Goal: Book appointment/travel/reservation

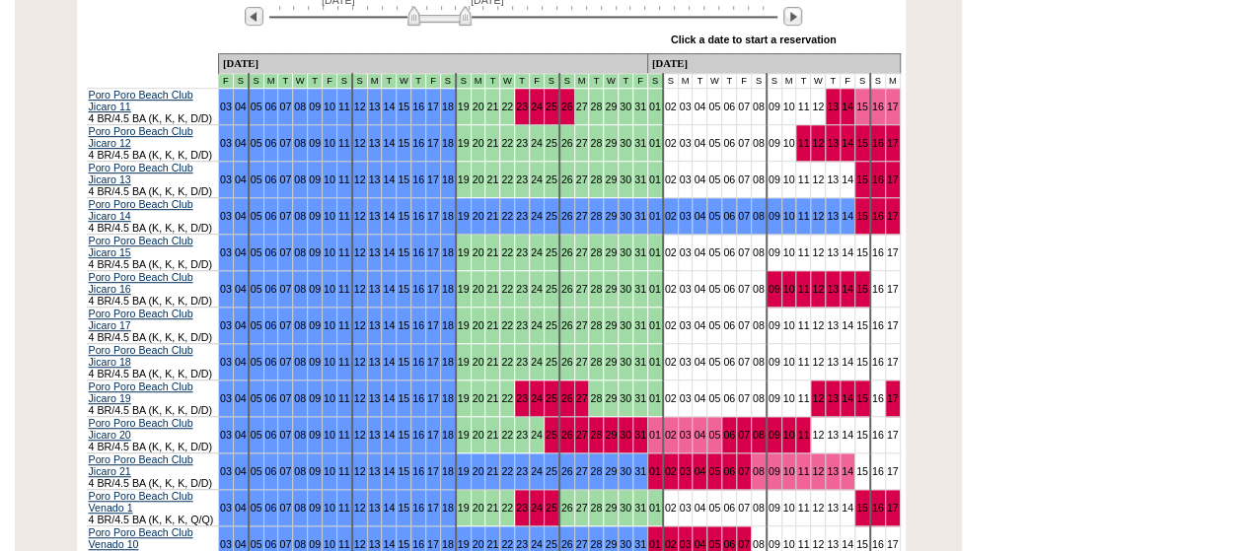
scroll to position [404, 0]
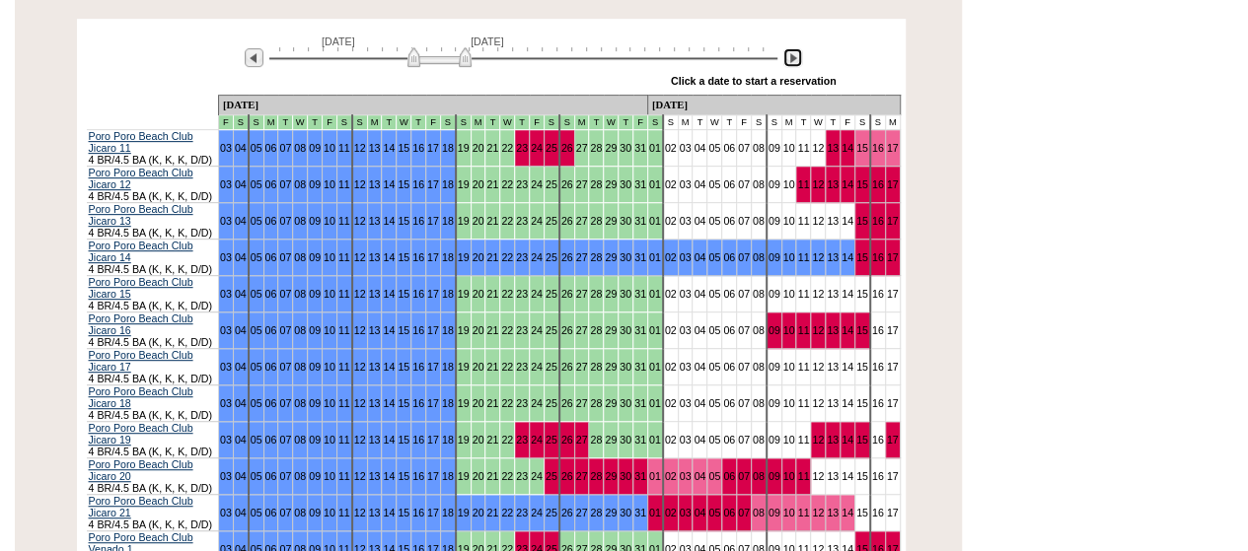
click at [790, 48] on img at bounding box center [792, 57] width 19 height 19
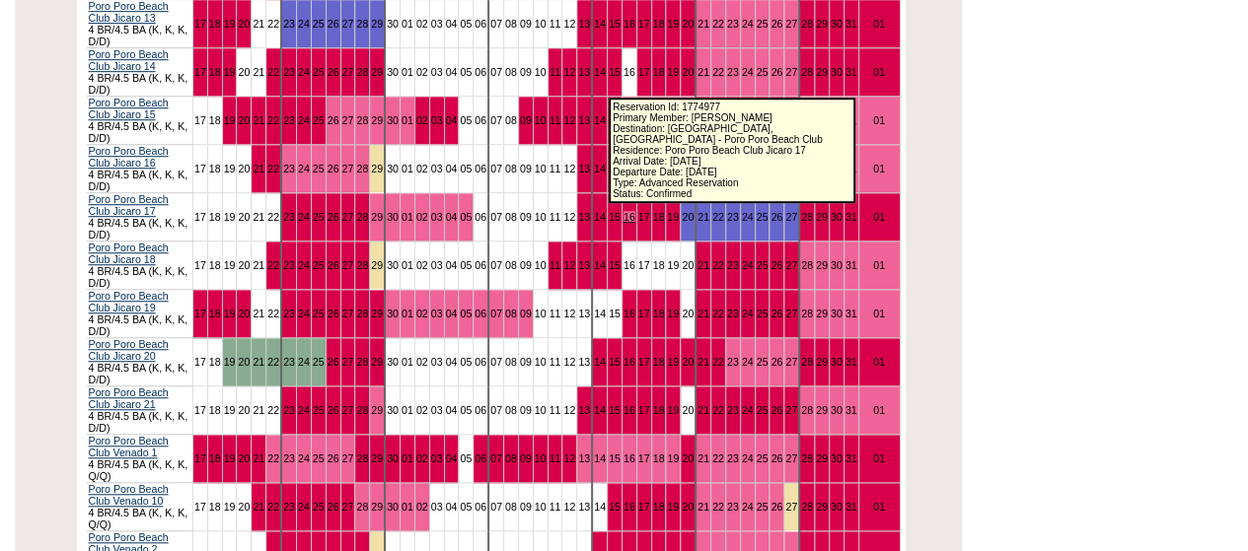
scroll to position [629, 0]
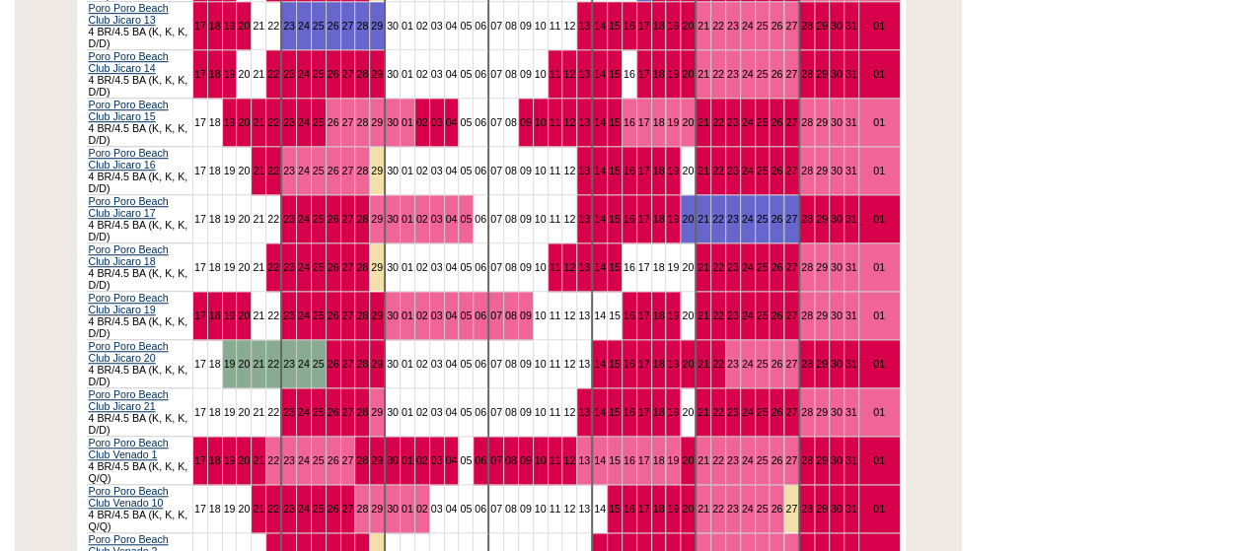
click at [49, 236] on div "Processing [DATE] [DATE] » Apply these dates to all the calendars on this page …" at bounding box center [491, 393] width 962 height 1199
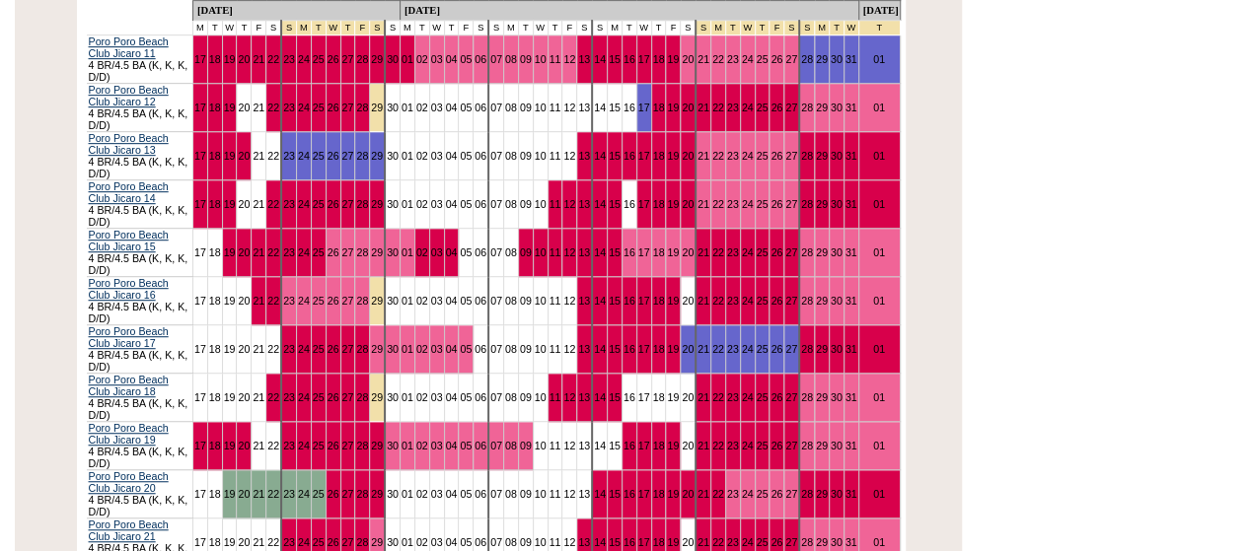
scroll to position [499, 0]
click at [38, 263] on div "Processing [DATE] [DATE] » Apply these dates to all the calendars on this page …" at bounding box center [491, 523] width 962 height 1199
click at [1, 180] on div "Processing [DATE] [DATE] » Apply these dates to all the calendars on this page …" at bounding box center [481, 511] width 962 height 1284
click at [74, 209] on div "Processing [DATE] [DATE] » Apply these dates to all the calendars on this page …" at bounding box center [491, 523] width 962 height 1199
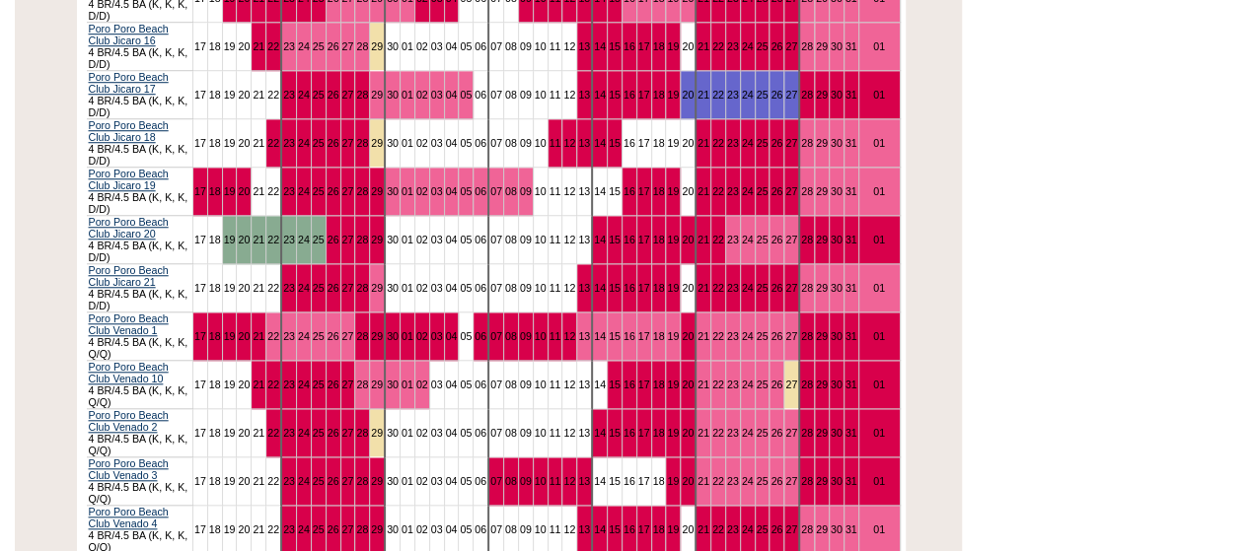
scroll to position [748, 0]
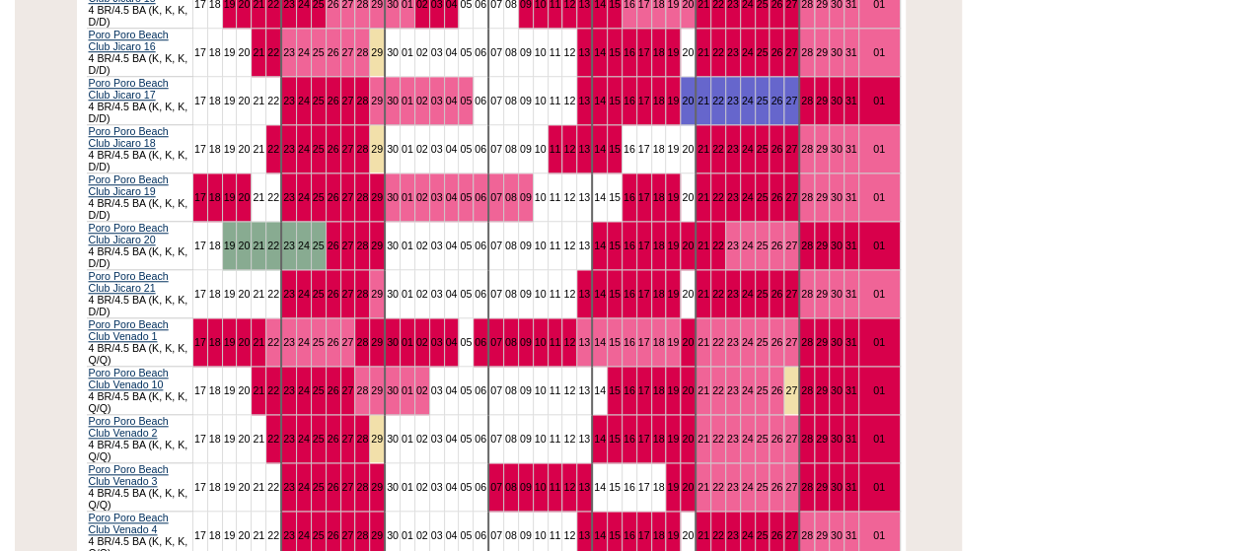
click at [43, 314] on div "Processing [DATE] [DATE] » Apply these dates to all the calendars on this page …" at bounding box center [491, 275] width 962 height 1199
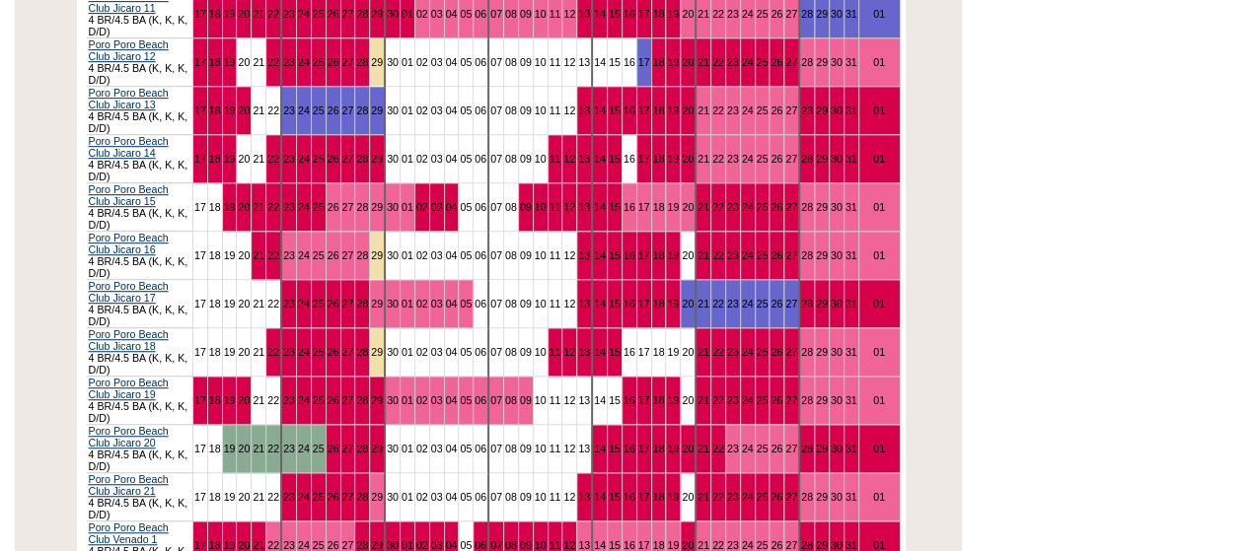
scroll to position [576, 0]
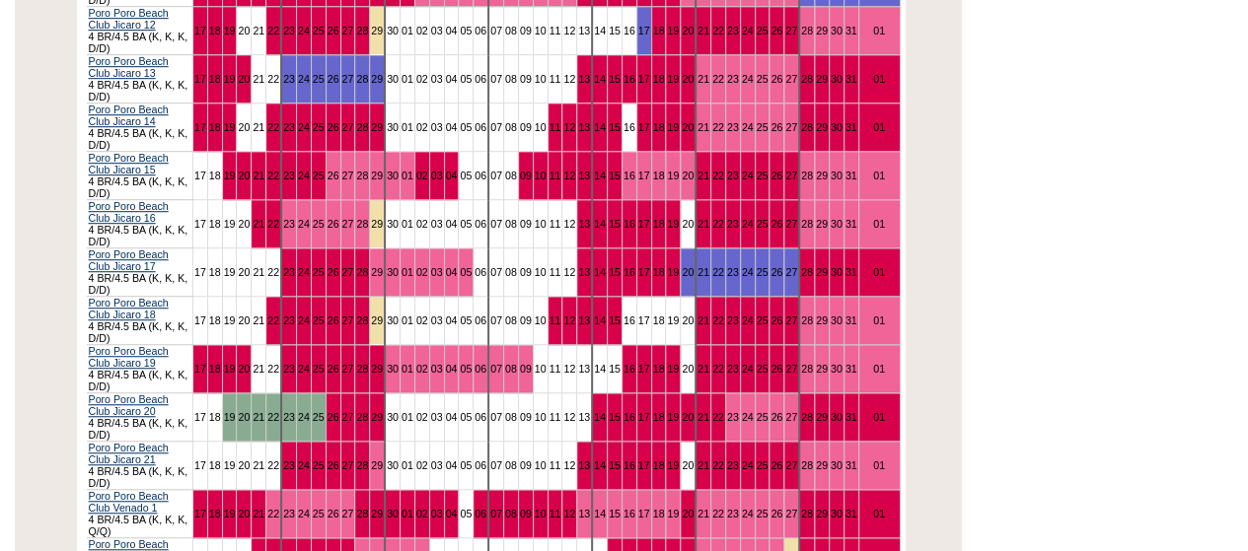
click at [24, 250] on div "Processing [DATE] [DATE] » Apply these dates to all the calendars on this page …" at bounding box center [491, 446] width 962 height 1199
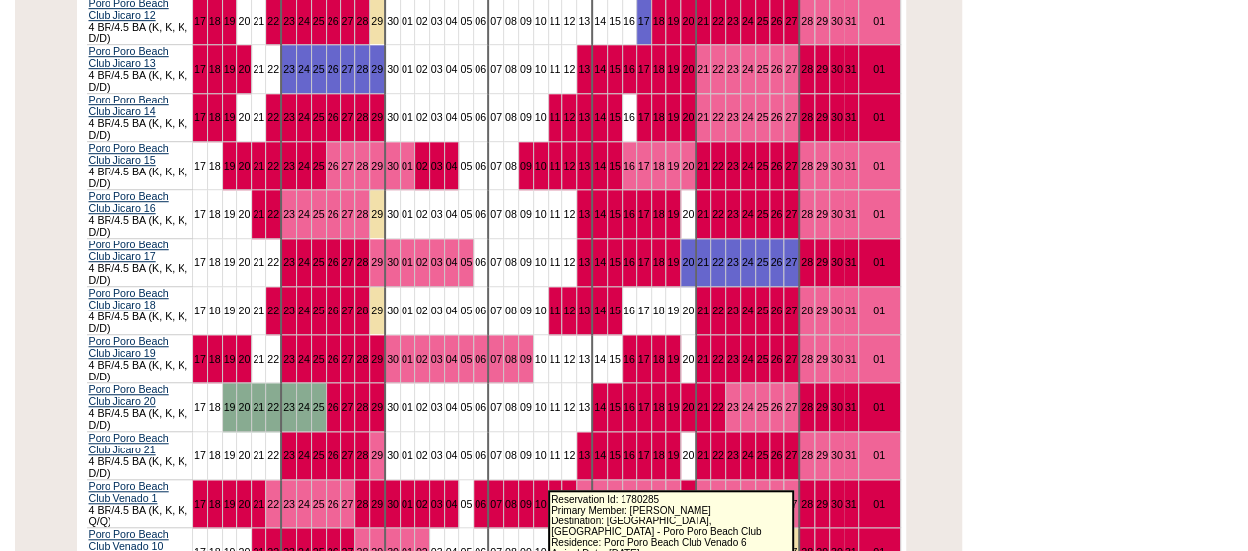
scroll to position [594, 0]
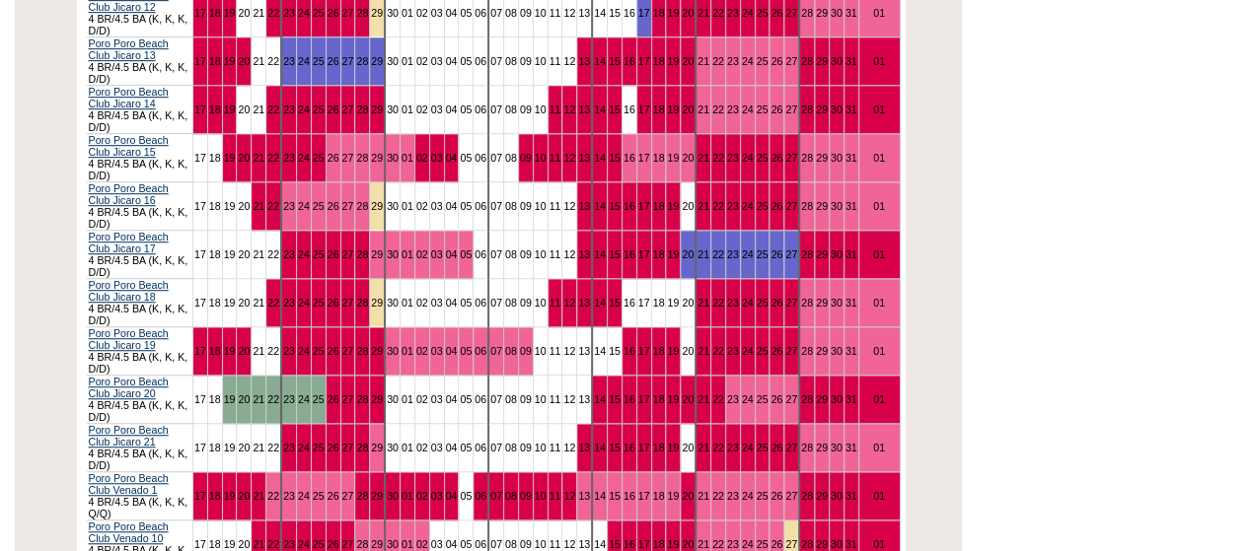
click at [52, 255] on div "Processing [DATE] [DATE] » Apply these dates to all the calendars on this page …" at bounding box center [491, 428] width 962 height 1199
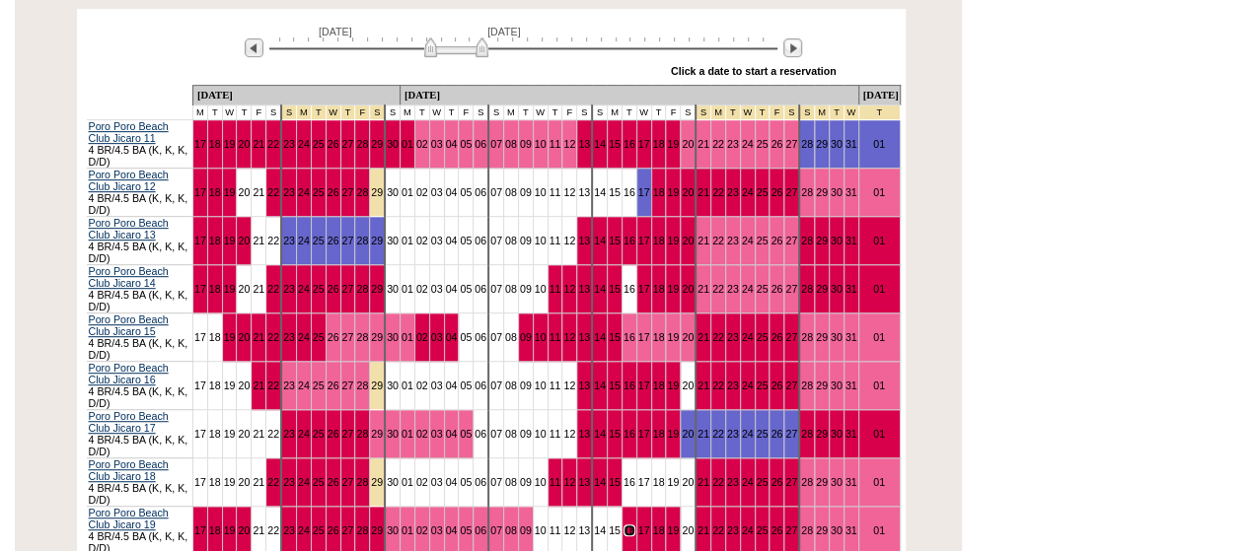
scroll to position [410, 0]
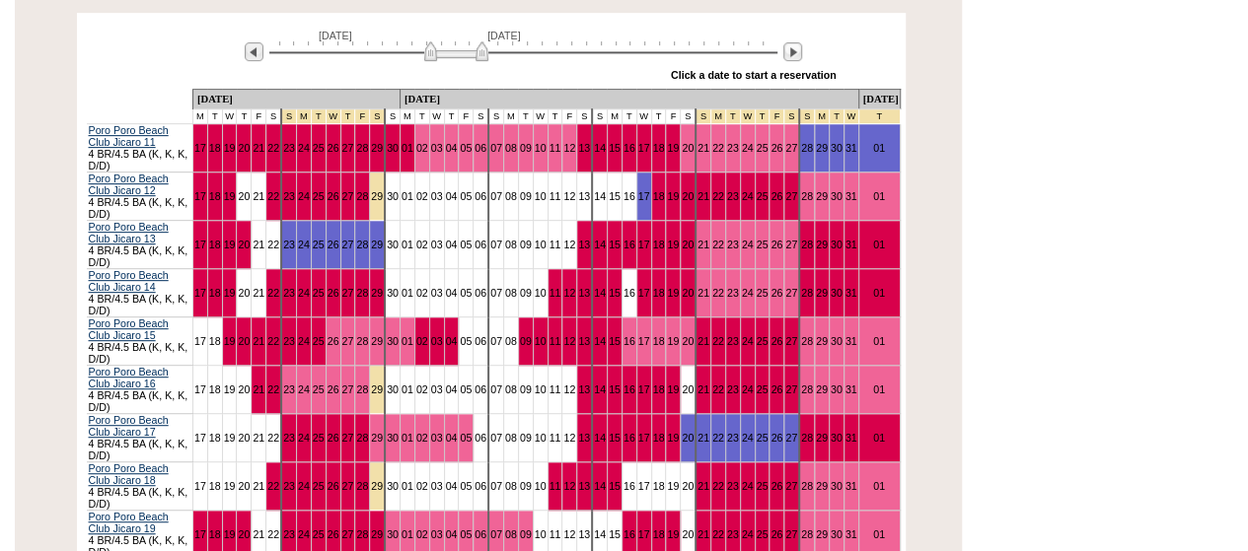
click at [114, 63] on div "» Apply these dates to all the calendars on this page Click a date to start a r…" at bounding box center [494, 76] width 814 height 26
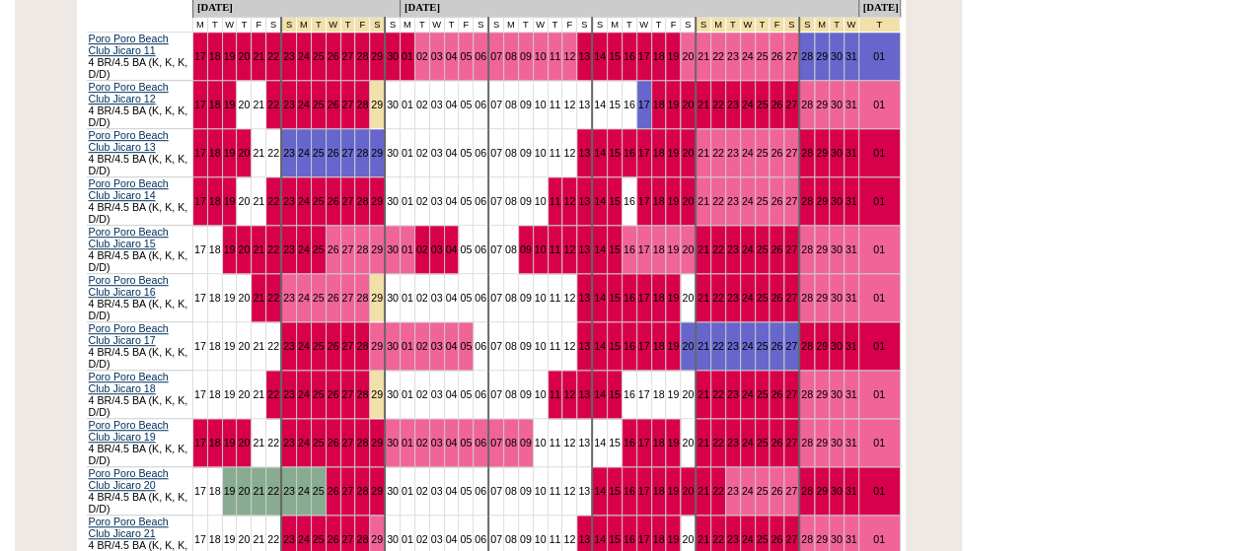
scroll to position [308, 0]
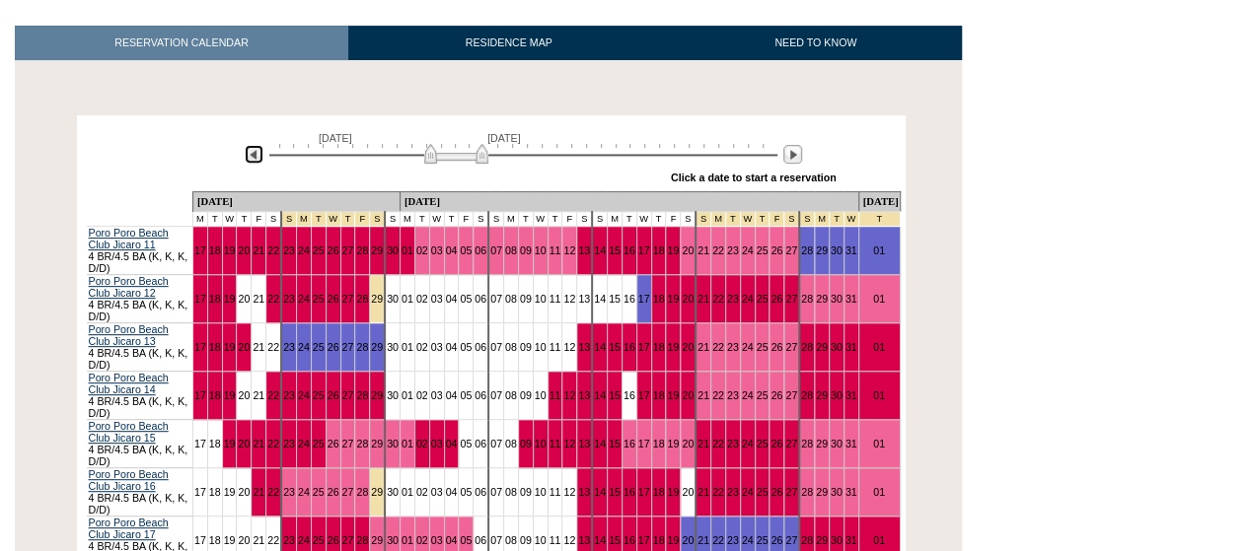
click at [254, 145] on img at bounding box center [254, 154] width 19 height 19
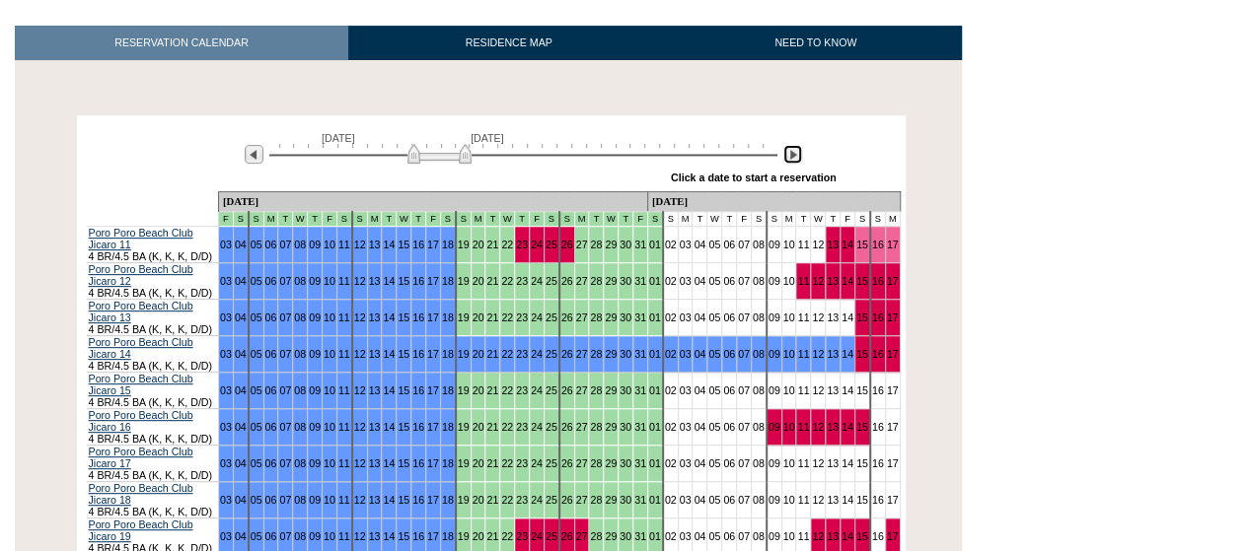
click at [793, 145] on img at bounding box center [792, 154] width 19 height 19
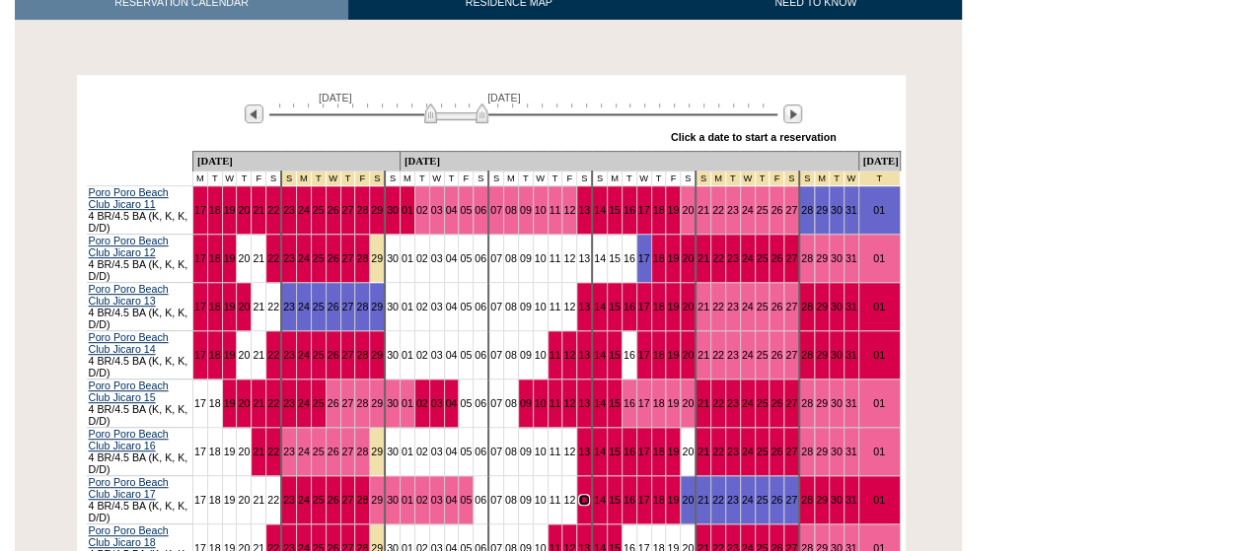
scroll to position [345, 0]
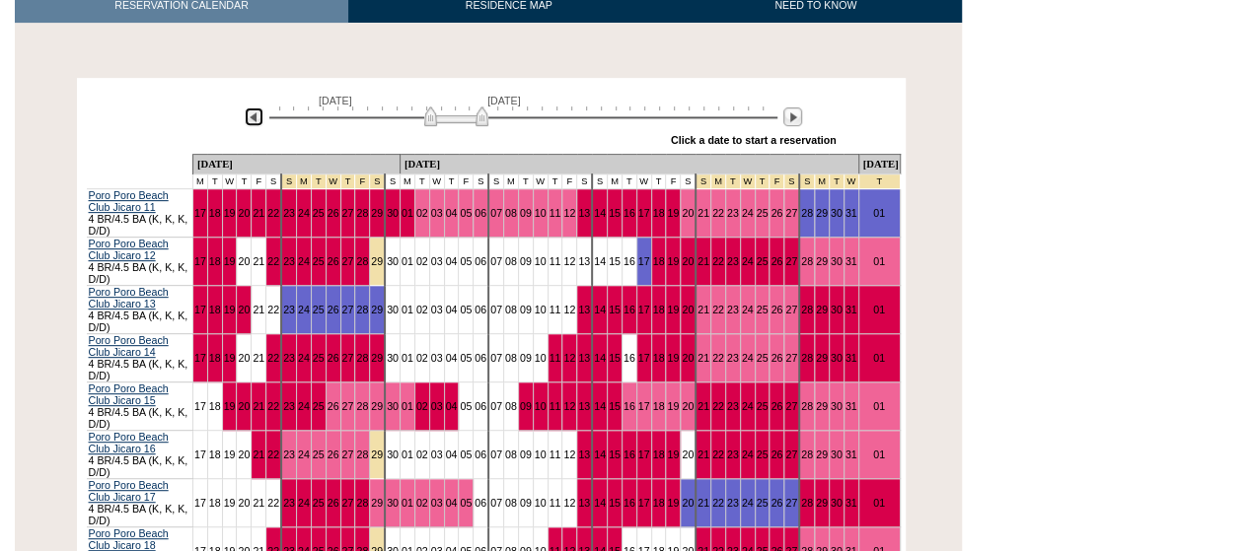
click at [248, 108] on img at bounding box center [254, 117] width 19 height 19
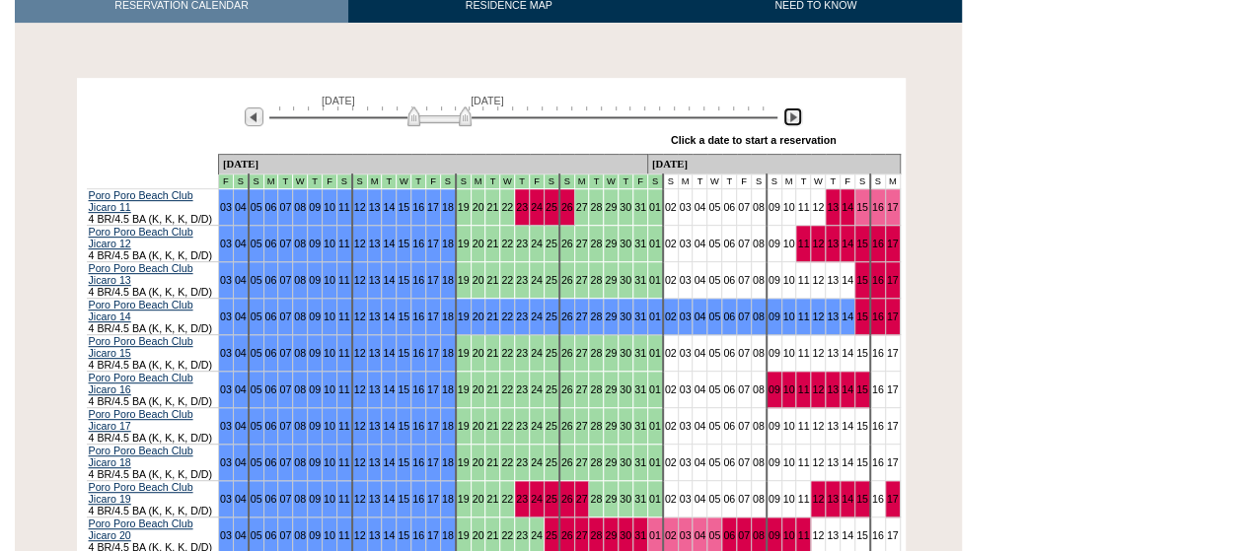
click at [797, 108] on img at bounding box center [792, 117] width 19 height 19
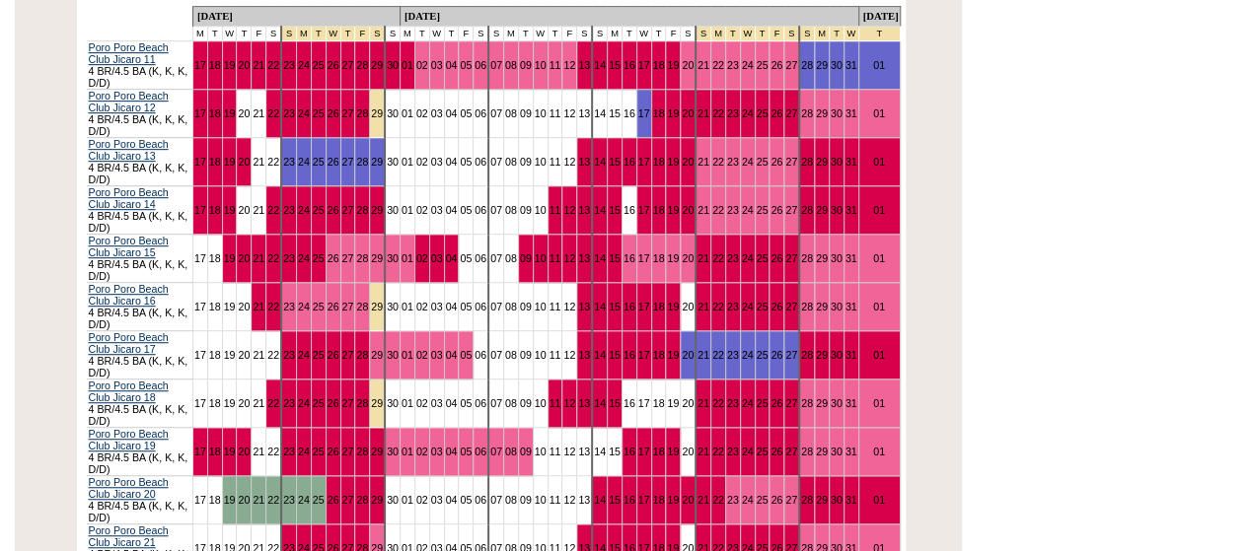
scroll to position [324, 0]
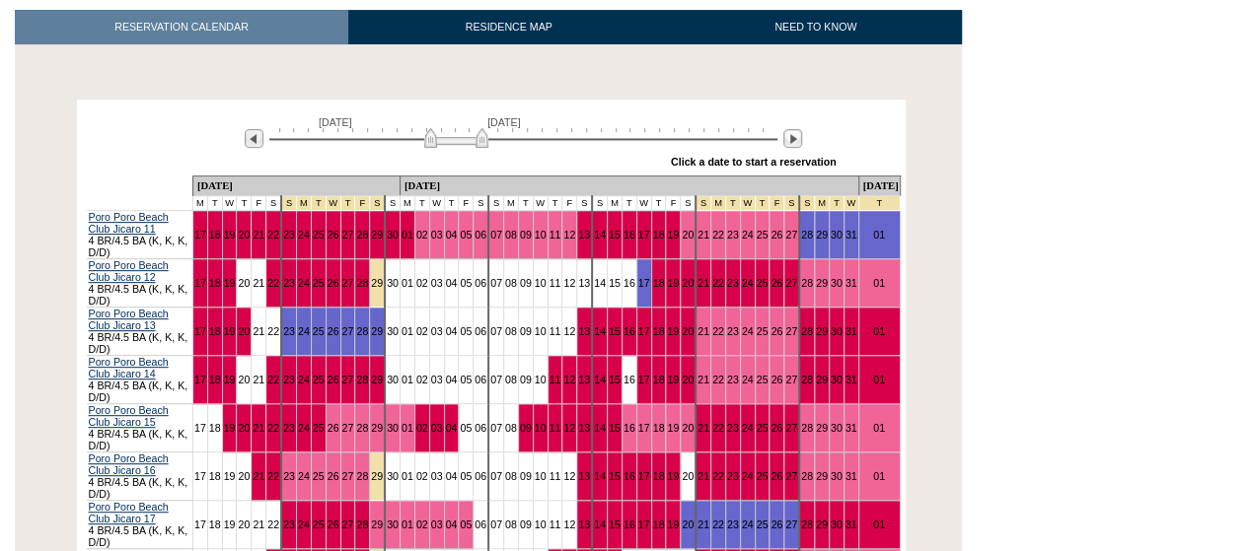
click at [126, 123] on div "[DATE] [DATE] » Apply these dates to all the calendars on this page Click a dat…" at bounding box center [491, 140] width 819 height 71
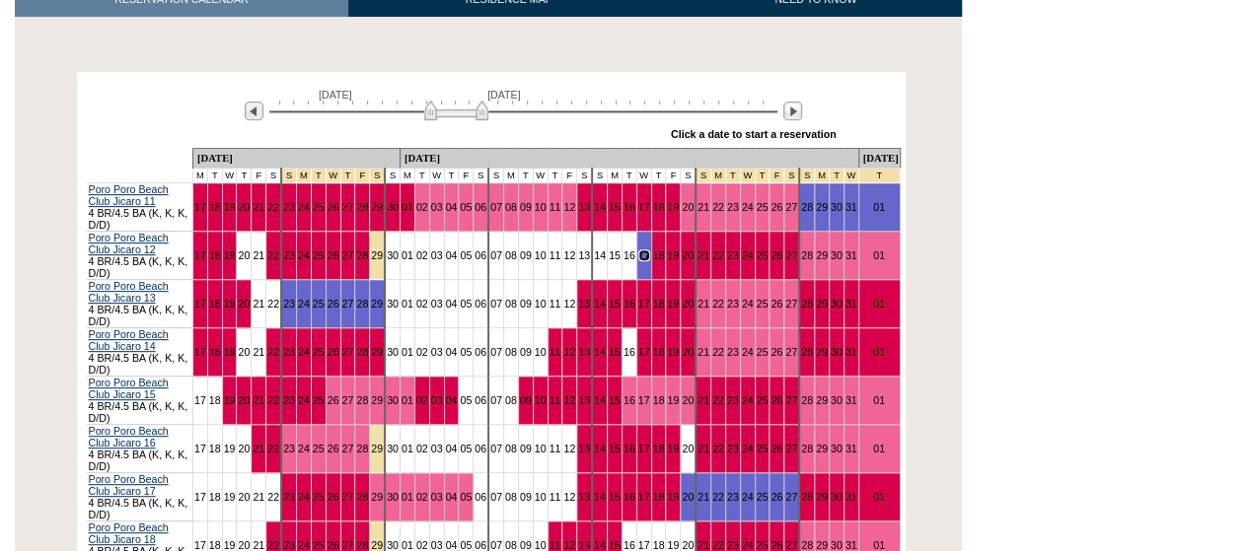
scroll to position [341, 0]
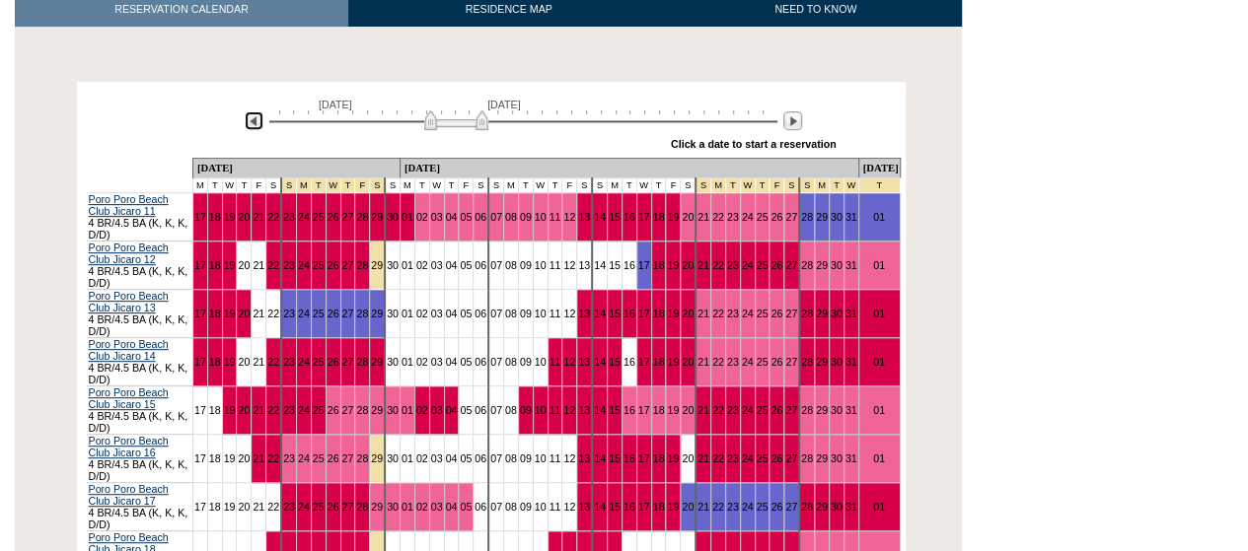
click at [256, 111] on img at bounding box center [254, 120] width 19 height 19
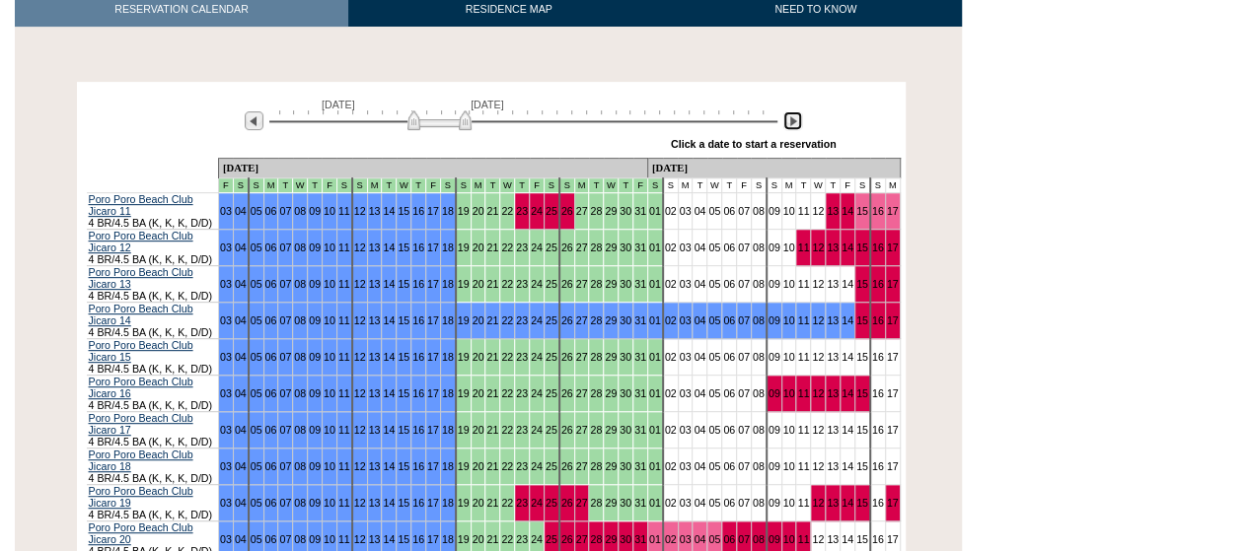
click at [793, 111] on img at bounding box center [792, 120] width 19 height 19
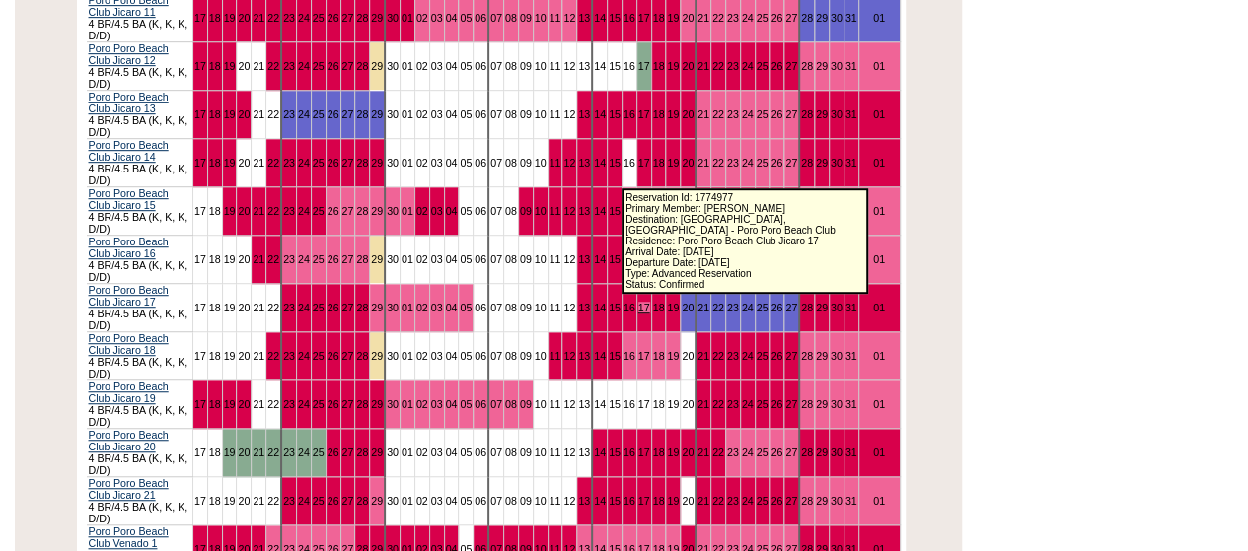
scroll to position [539, 0]
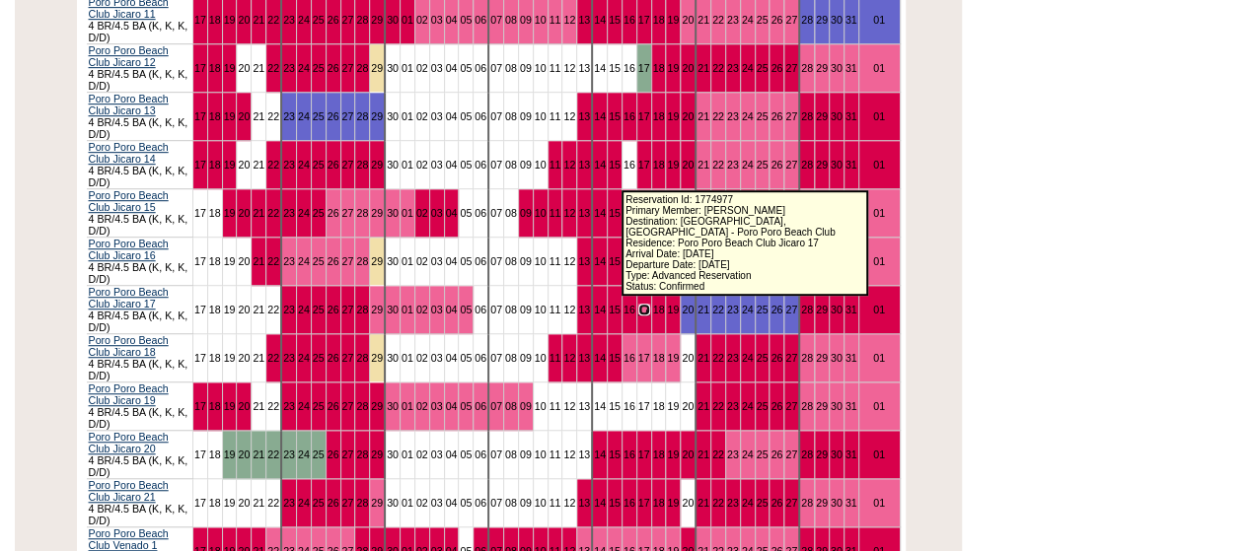
click at [638, 304] on link "17" at bounding box center [644, 310] width 12 height 12
